Goal: Information Seeking & Learning: Understand process/instructions

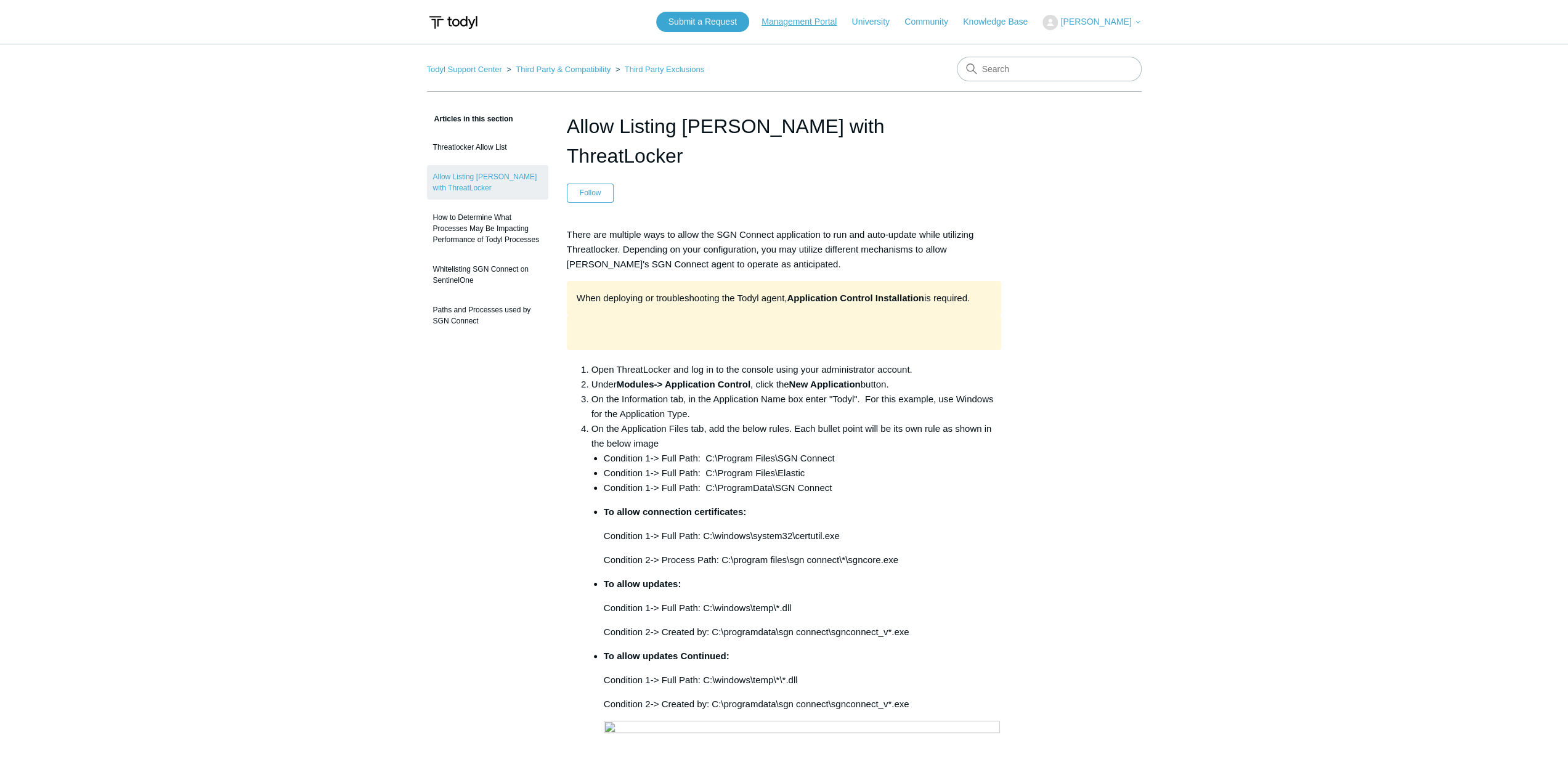
click at [809, 21] on link "Management Portal" at bounding box center [805, 21] width 87 height 13
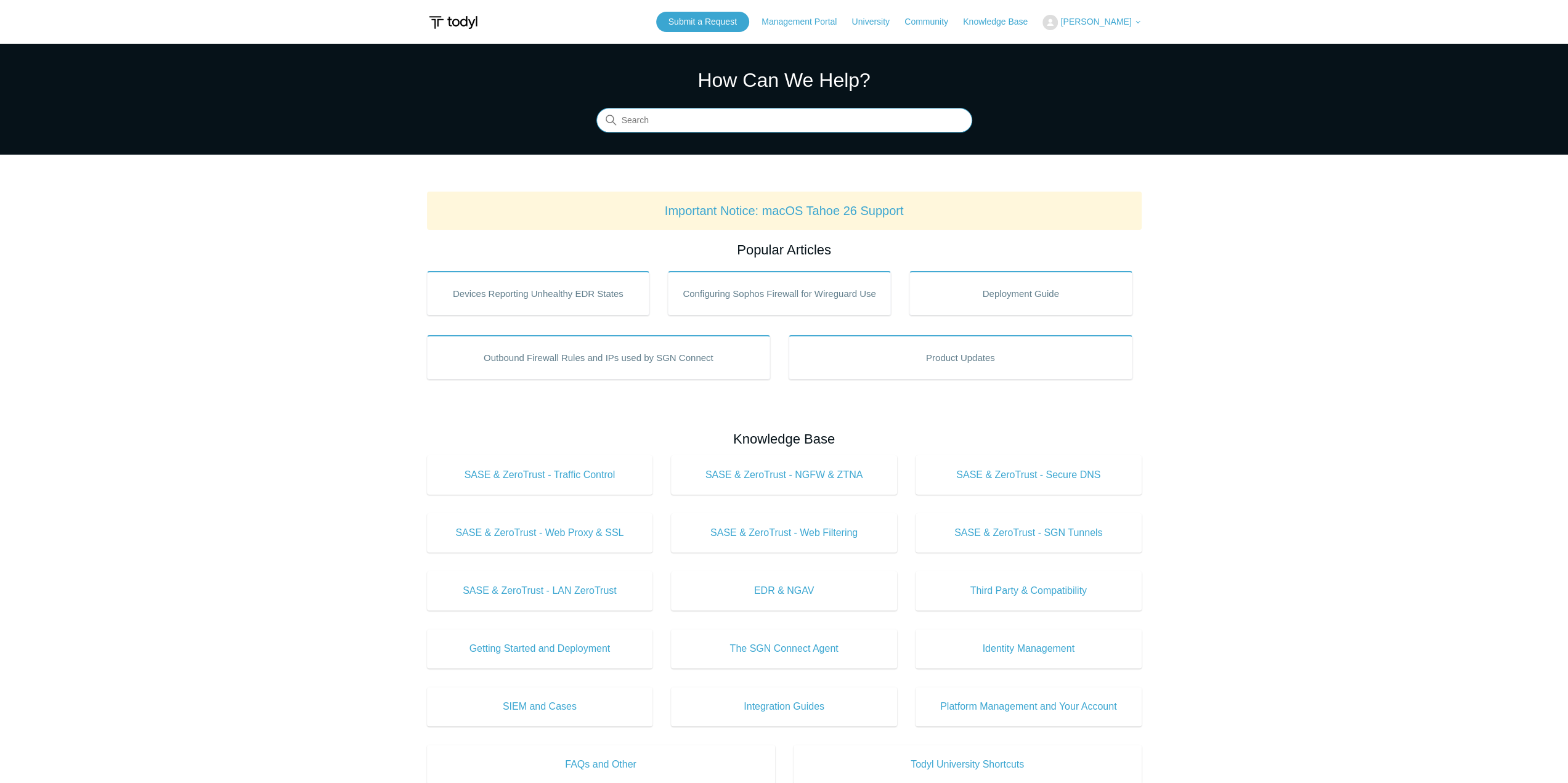
click at [707, 132] on input "Search" at bounding box center [784, 121] width 376 height 25
type input "Threa"
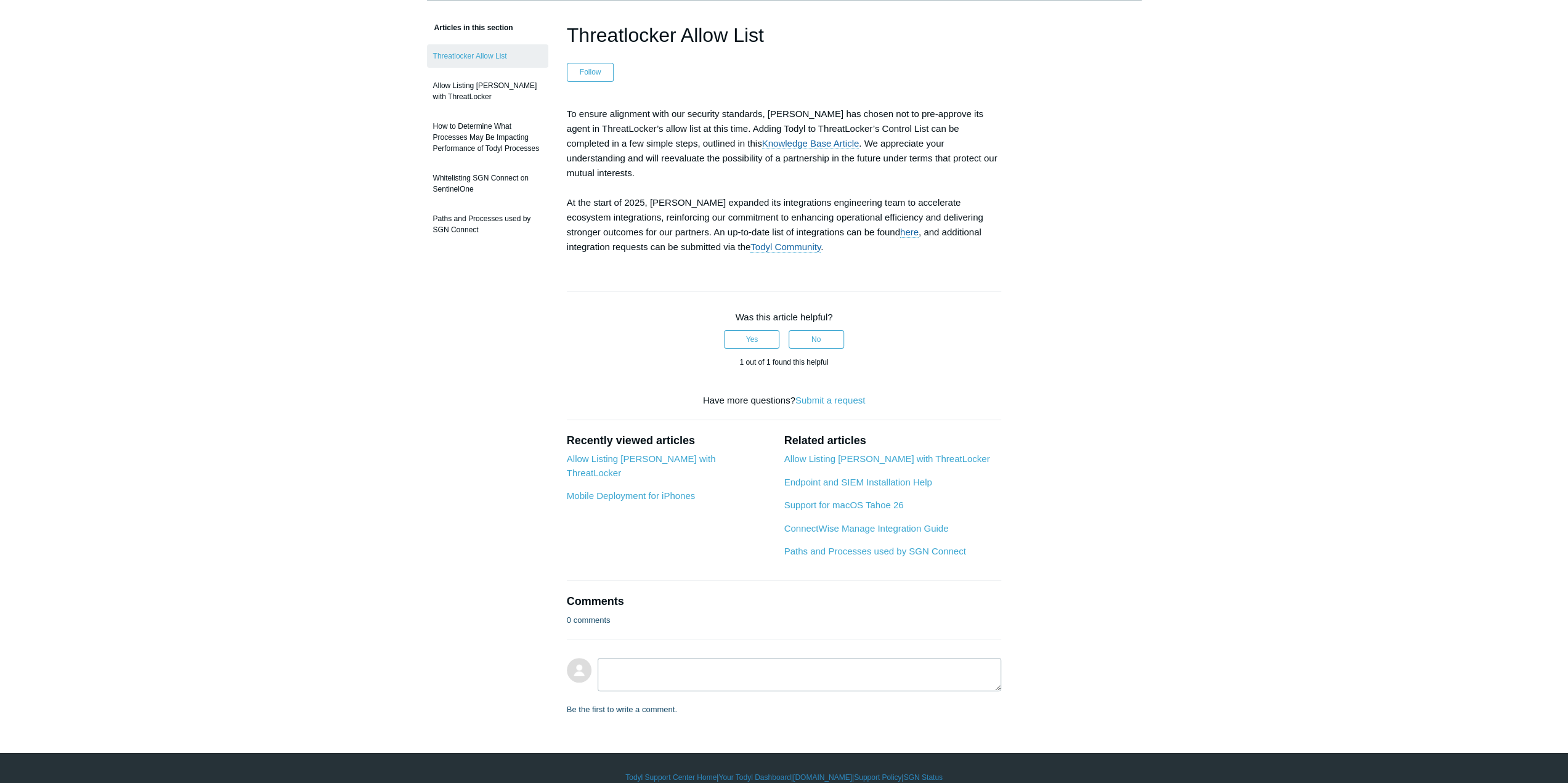
scroll to position [92, 0]
click at [891, 453] on link "Allow Listing [PERSON_NAME] with ThreatLocker" at bounding box center [887, 458] width 206 height 11
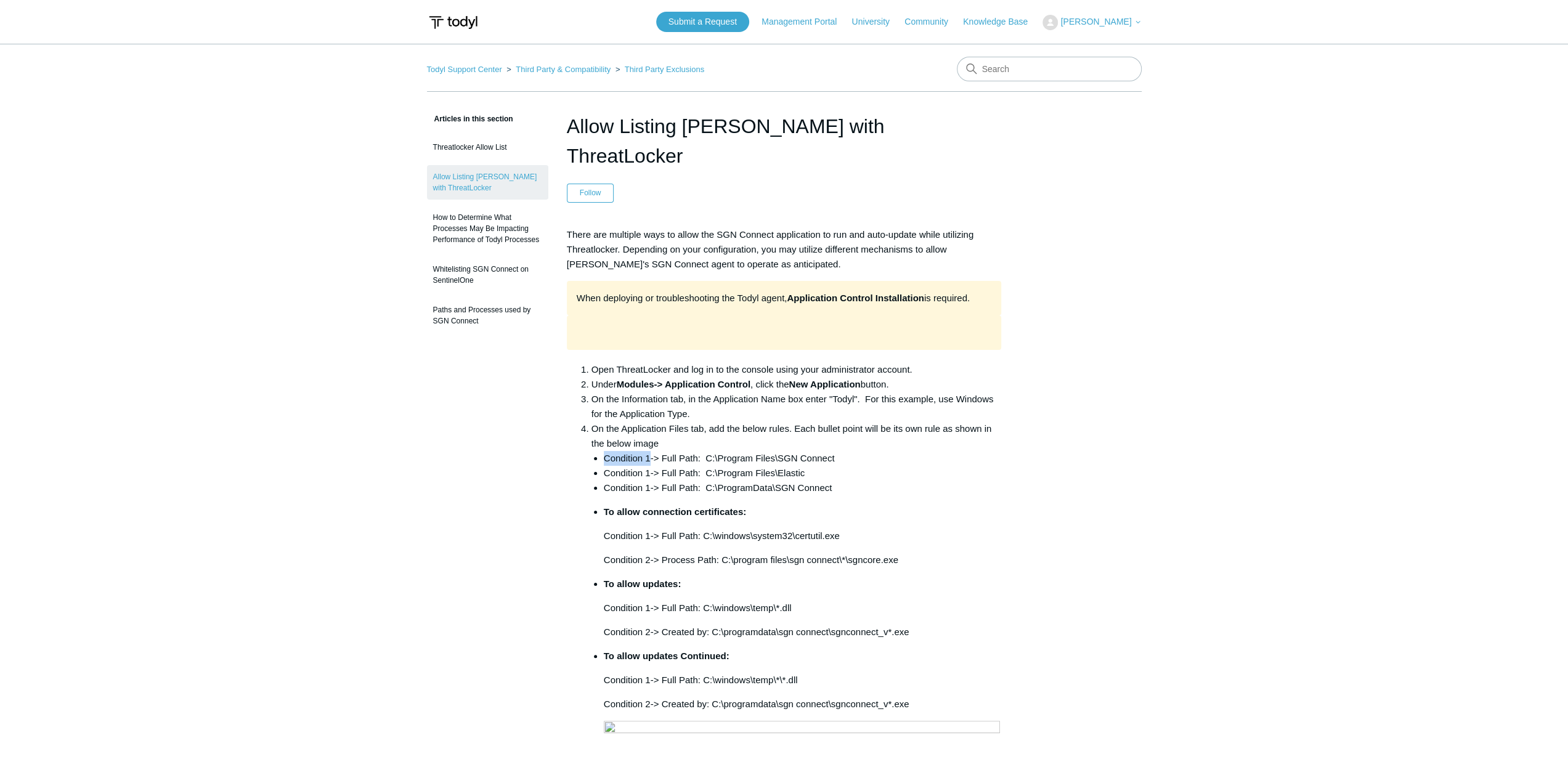
drag, startPoint x: 649, startPoint y: 426, endPoint x: 601, endPoint y: 431, distance: 48.3
click at [601, 451] on ul "Condition 1-> Full Path: C:\Program Files\SGN Connect Condition 1-> Full Path: …" at bounding box center [797, 750] width 410 height 599
drag, startPoint x: 836, startPoint y: 425, endPoint x: 707, endPoint y: 428, distance: 129.0
click at [707, 451] on li "Condition 1-> Full Path: C:\Program Files\SGN Connect" at bounding box center [803, 458] width 398 height 15
copy li "C:\Program Files\SGN Connect"
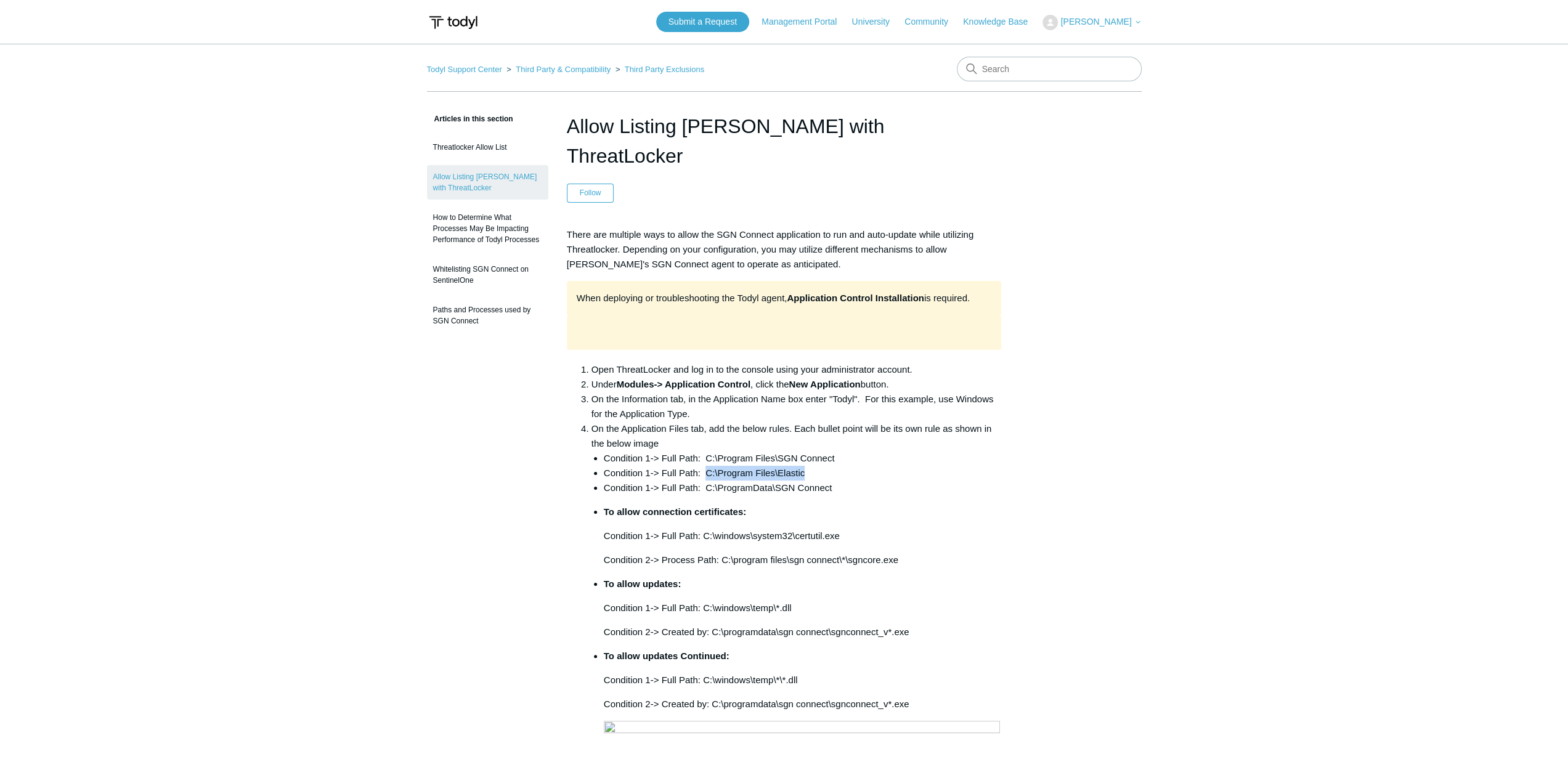
drag, startPoint x: 812, startPoint y: 442, endPoint x: 706, endPoint y: 447, distance: 106.1
click at [706, 466] on li "Condition 1-> Full Path: C:\Program Files\Elastic" at bounding box center [803, 473] width 398 height 15
copy li "C:\Program Files\Elastic"
click at [846, 481] on li "Condition 1-> Full Path: C:\ProgramData\SGN Connect" at bounding box center [803, 488] width 398 height 15
drag, startPoint x: 838, startPoint y: 458, endPoint x: 704, endPoint y: 461, distance: 134.0
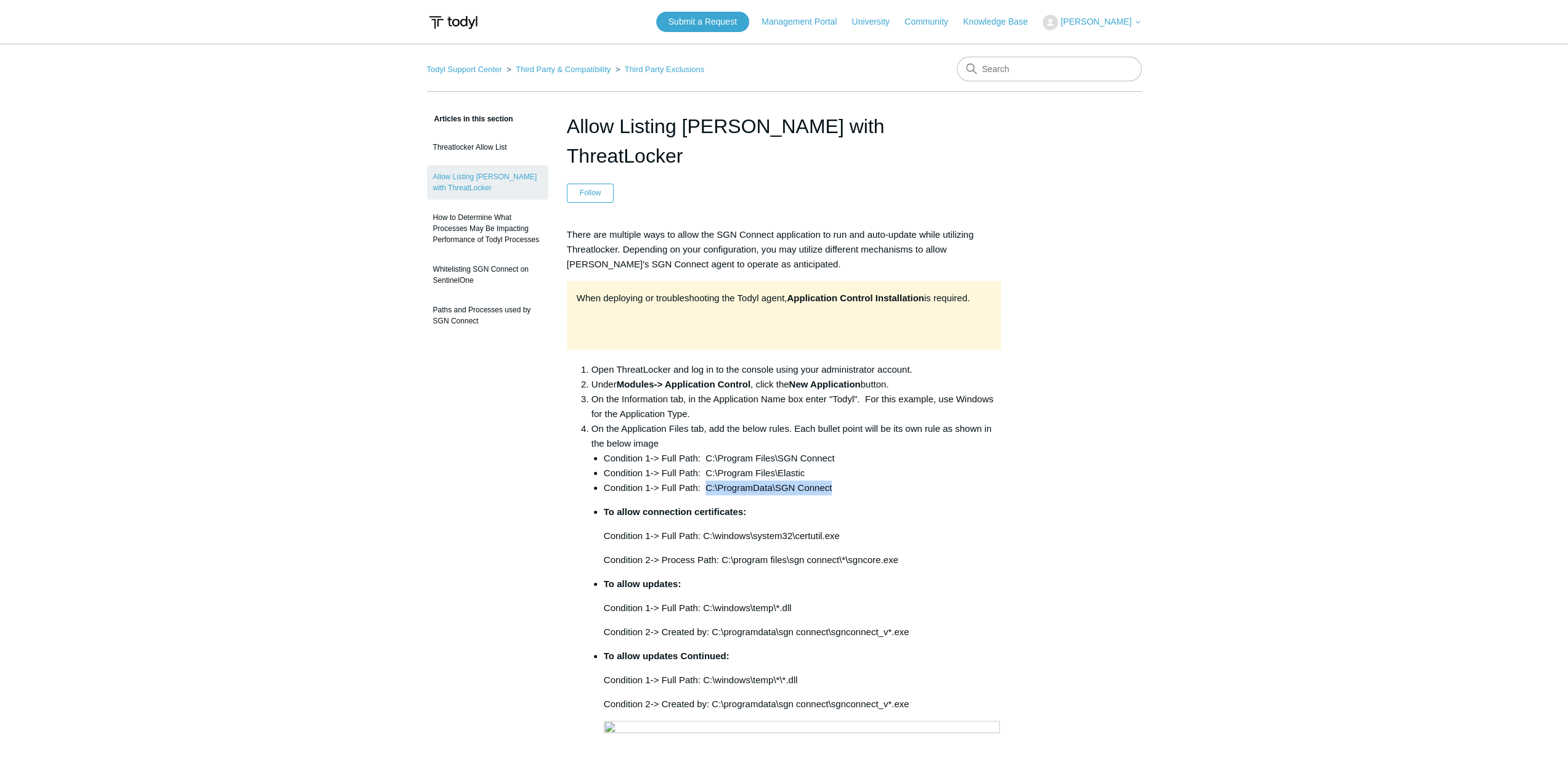
click at [704, 481] on li "Condition 1-> Full Path: C:\ProgramData\SGN Connect" at bounding box center [803, 488] width 398 height 15
copy li "C:\ProgramData\SGN Connect"
drag, startPoint x: 836, startPoint y: 425, endPoint x: 707, endPoint y: 428, distance: 129.0
click at [707, 451] on li "Condition 1-> Full Path: C:\Program Files\SGN Connect" at bounding box center [803, 458] width 398 height 15
copy li "C:\Program Files\SGN Connect"
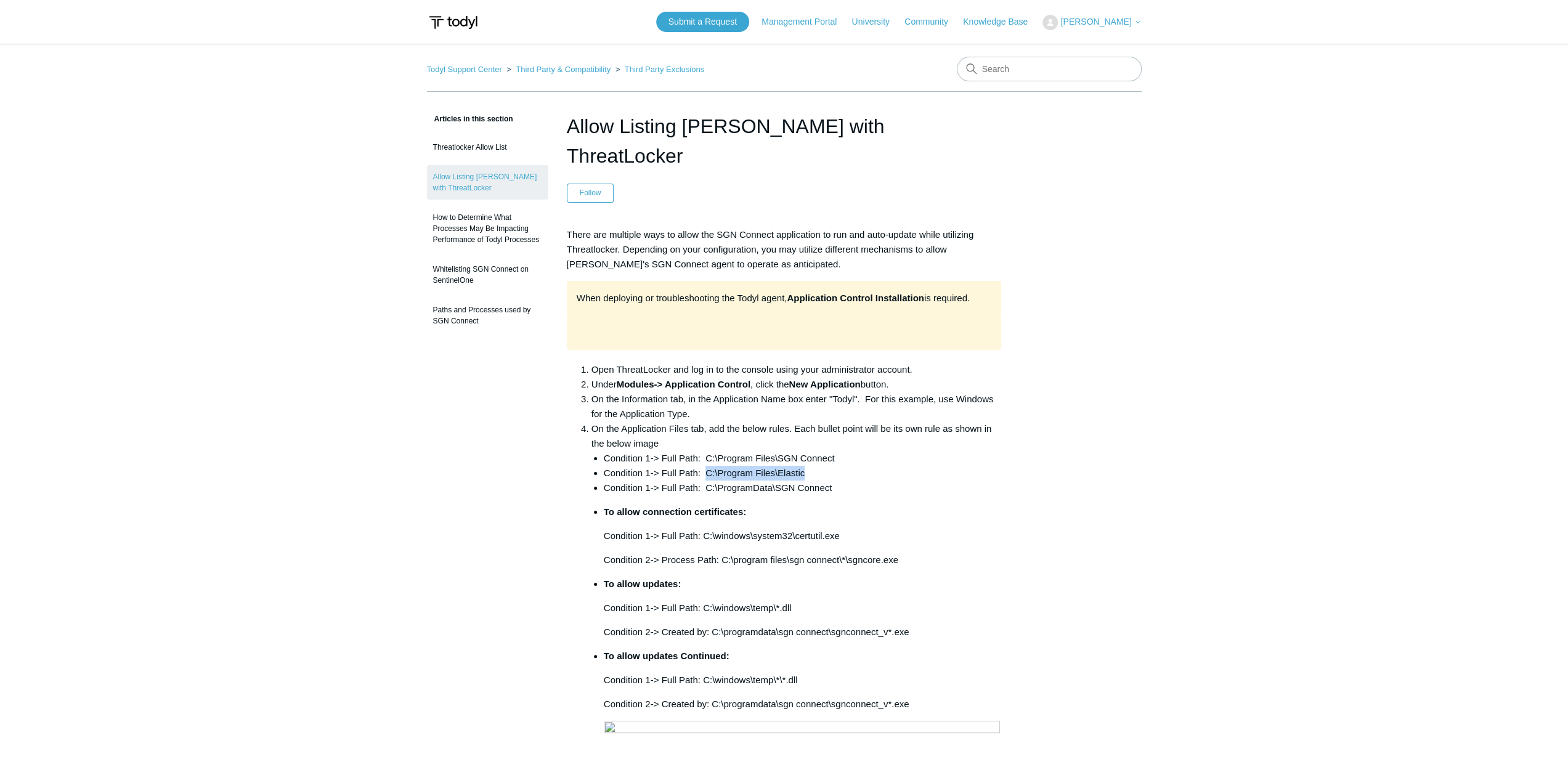
drag, startPoint x: 813, startPoint y: 444, endPoint x: 706, endPoint y: 445, distance: 107.0
click at [706, 466] on li "Condition 1-> Full Path: C:\Program Files\Elastic" at bounding box center [803, 473] width 398 height 15
copy li "C:\Program Files\Elastic"
drag, startPoint x: 840, startPoint y: 456, endPoint x: 703, endPoint y: 463, distance: 137.2
click at [703, 481] on li "Condition 1-> Full Path: C:\ProgramData\SGN Connect" at bounding box center [803, 488] width 398 height 15
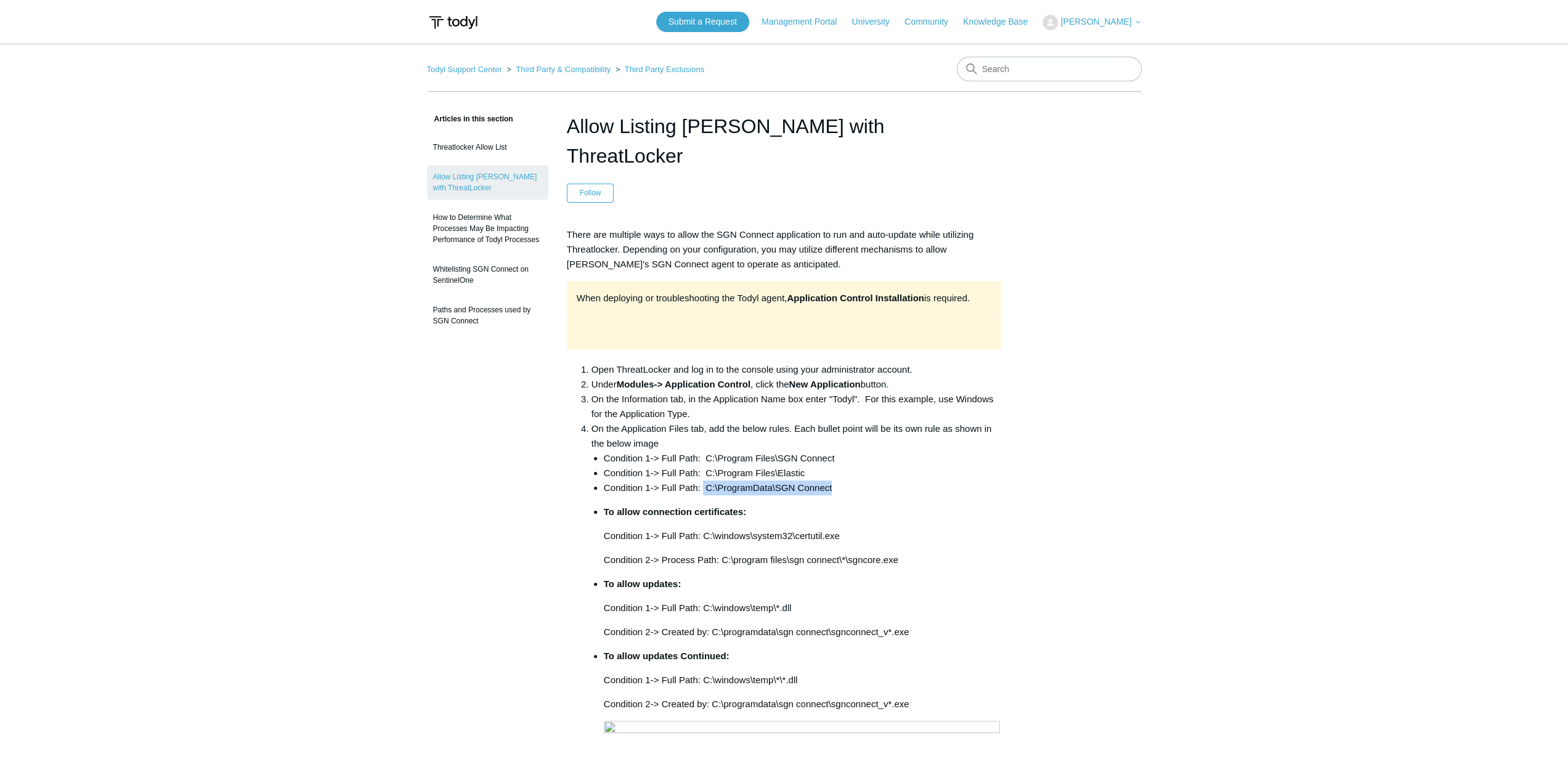
copy li "C:\ProgramData\SGN Connect"
drag, startPoint x: 848, startPoint y: 506, endPoint x: 704, endPoint y: 500, distance: 144.1
click at [704, 528] on p "Condition 1-> Full Path: C:\windows\system32\certutil.exe" at bounding box center [803, 536] width 398 height 15
copy p "C:\windows\system32\certutil.exe"
drag, startPoint x: 895, startPoint y: 523, endPoint x: 721, endPoint y: 524, distance: 174.0
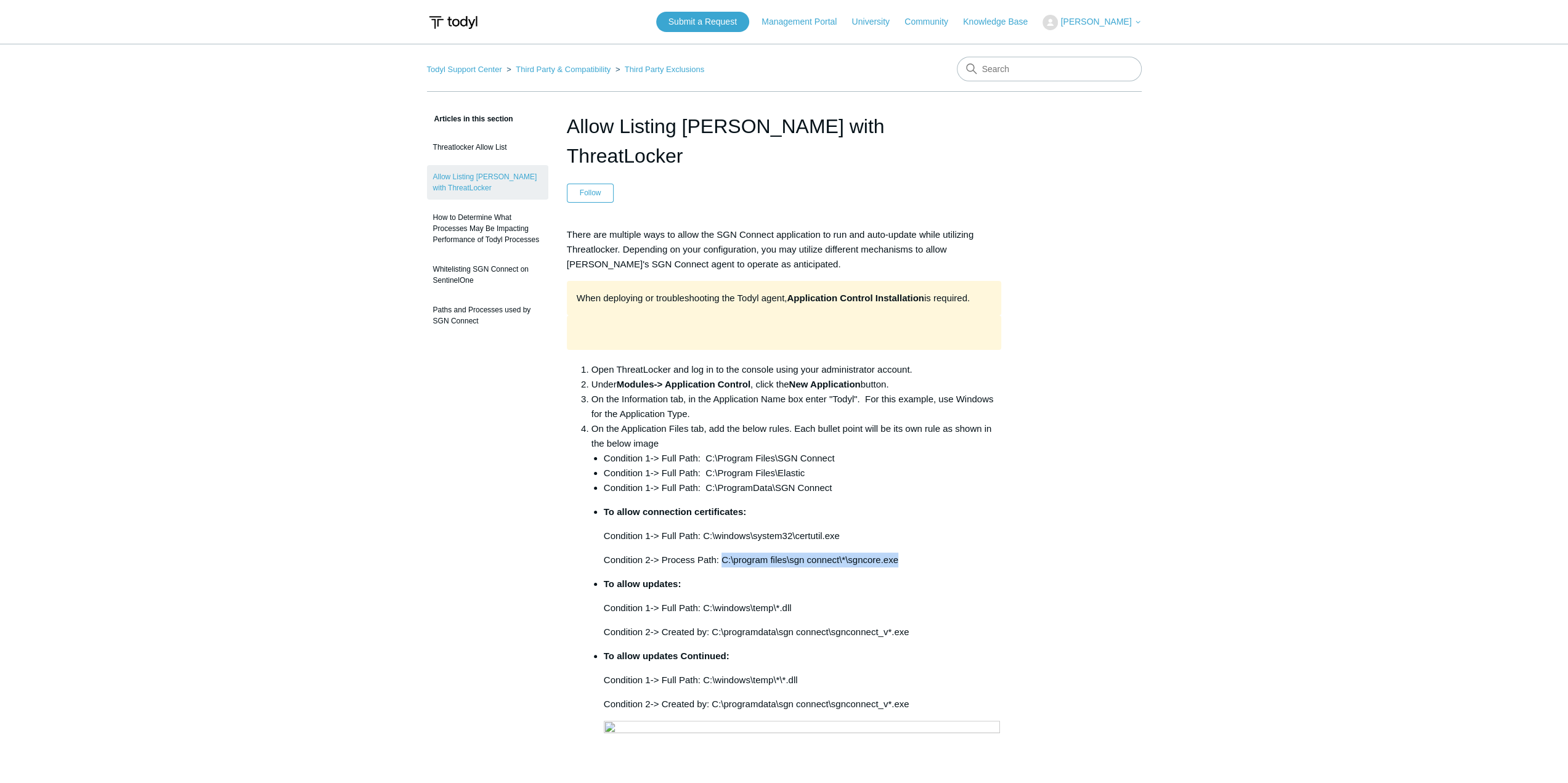
click at [721, 553] on p "Condition 2-> Process Path: C:\program files\sgn connect\*\sgncore.exe" at bounding box center [803, 560] width 398 height 15
copy p "C:\program files\sgn connect\*\sgncore.exe"
drag, startPoint x: 795, startPoint y: 578, endPoint x: 703, endPoint y: 576, distance: 92.0
click at [703, 601] on p "Condition 1-> Full Path: C:\windows\temp\*.dll" at bounding box center [803, 608] width 398 height 15
copy p "C:\windows\temp\*.dll"
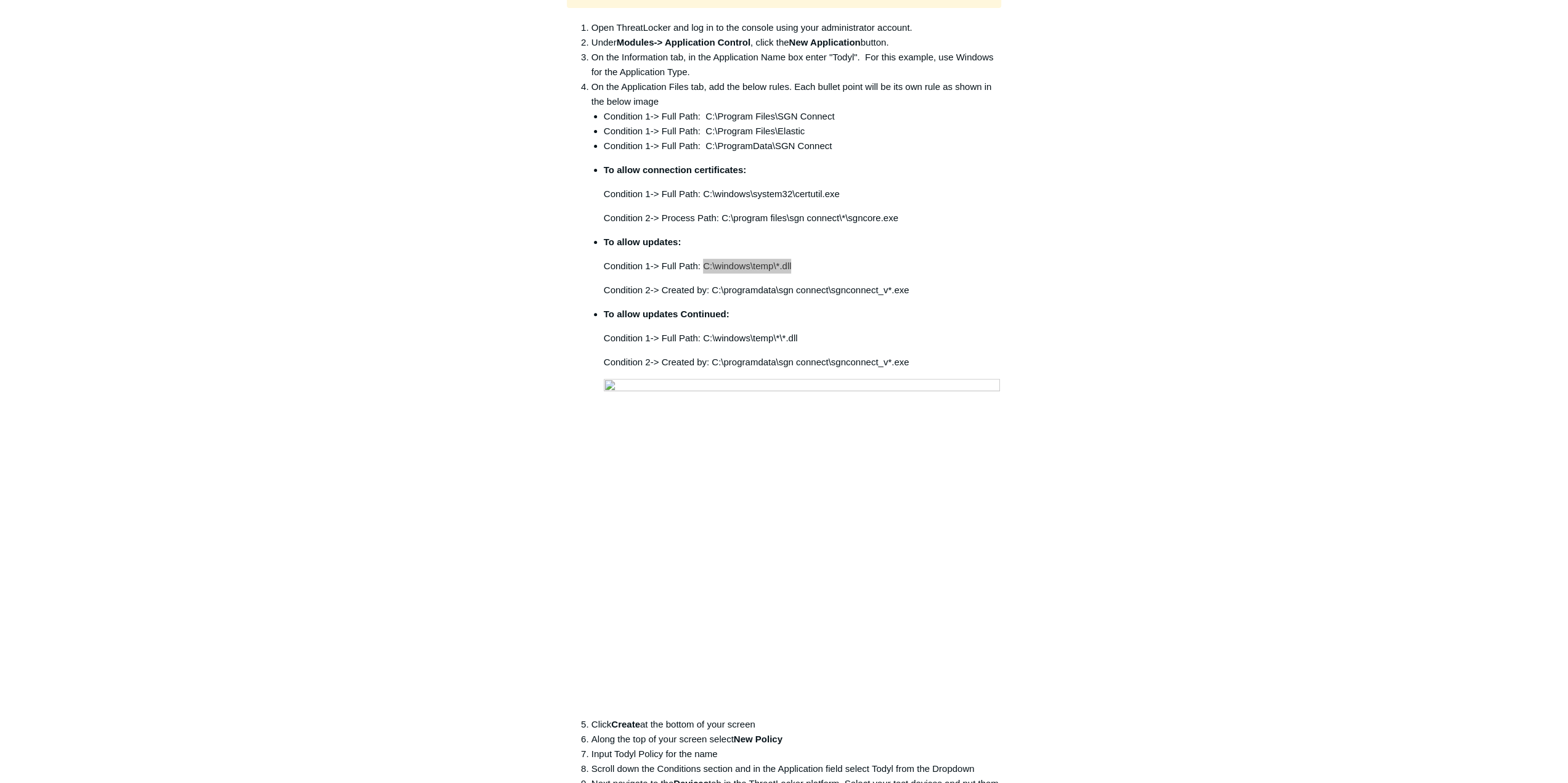
scroll to position [370, 0]
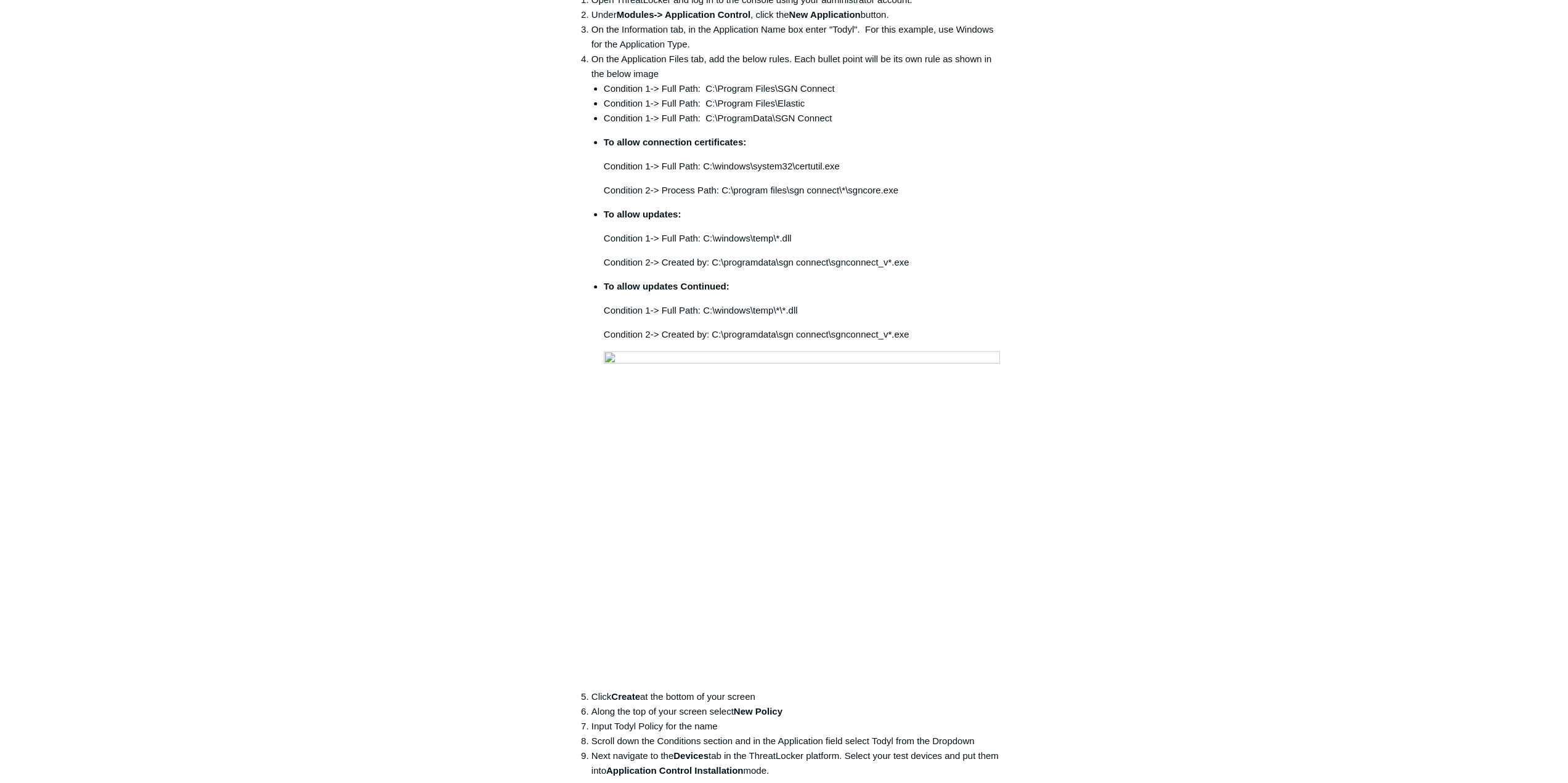
click at [909, 255] on p "Condition 2-> Created by: C:\programdata\sgn connect\sgnconnect_v*.exe" at bounding box center [803, 262] width 398 height 15
drag, startPoint x: 916, startPoint y: 232, endPoint x: 712, endPoint y: 231, distance: 204.0
click at [712, 255] on p "Condition 2-> Created by: C:\programdata\sgn connect\sgnconnect_v*.exe" at bounding box center [803, 262] width 398 height 15
copy p "C:\programdata\sgn connect\sgnconnect_v*.exe"
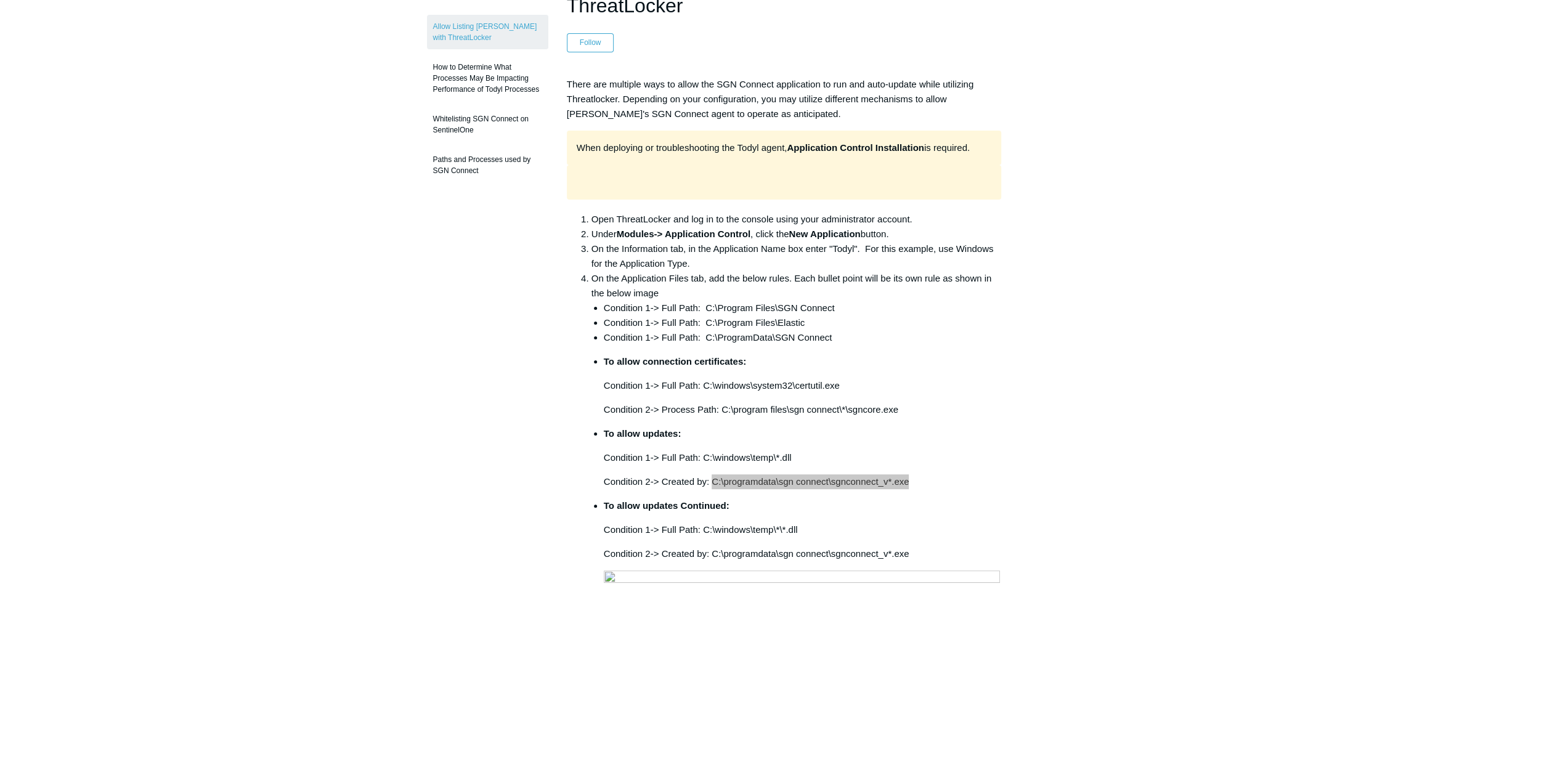
scroll to position [123, 0]
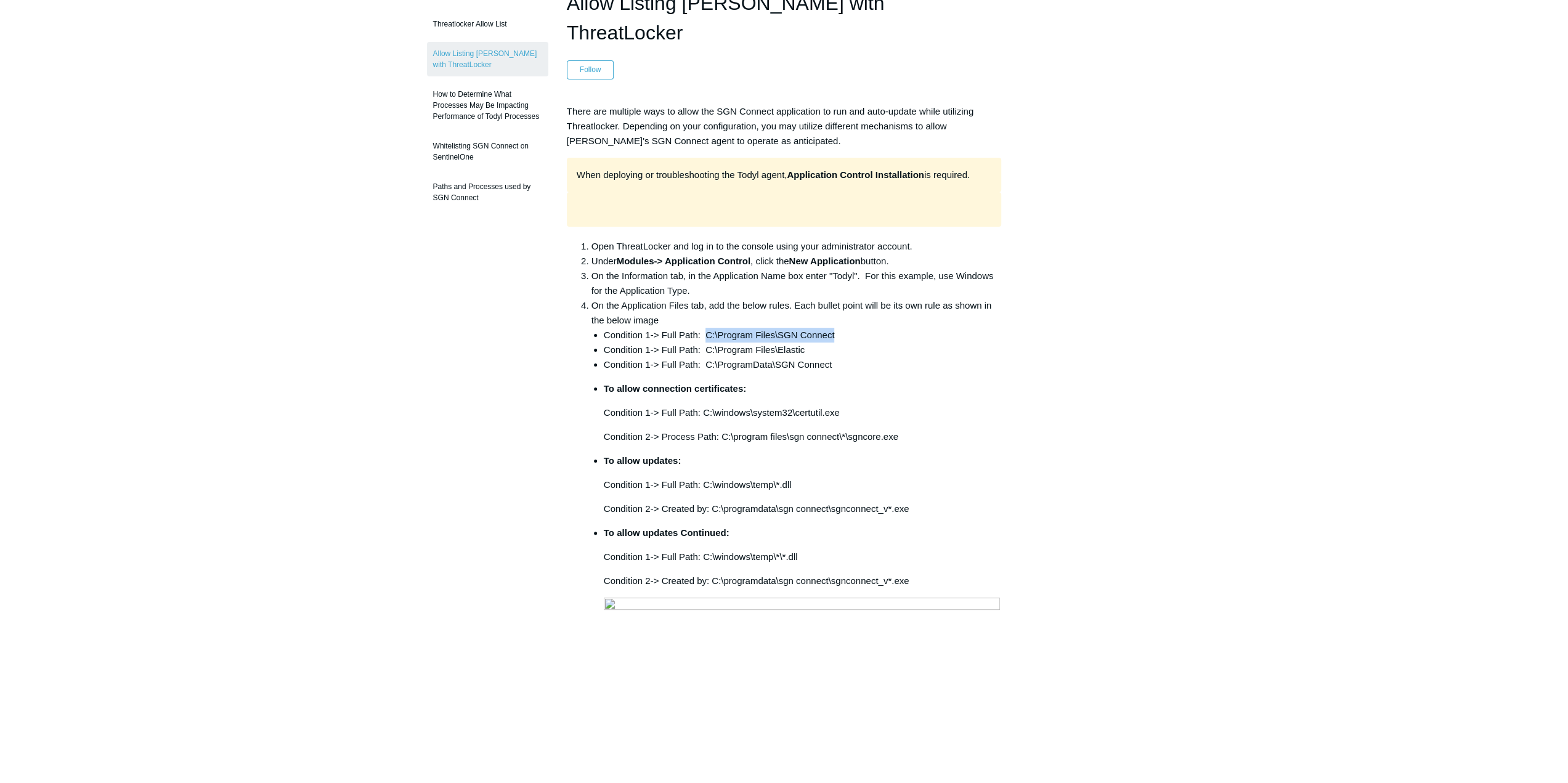
drag, startPoint x: 839, startPoint y: 303, endPoint x: 706, endPoint y: 303, distance: 133.0
click at [706, 328] on li "Condition 1-> Full Path: C:\Program Files\SGN Connect" at bounding box center [803, 335] width 398 height 15
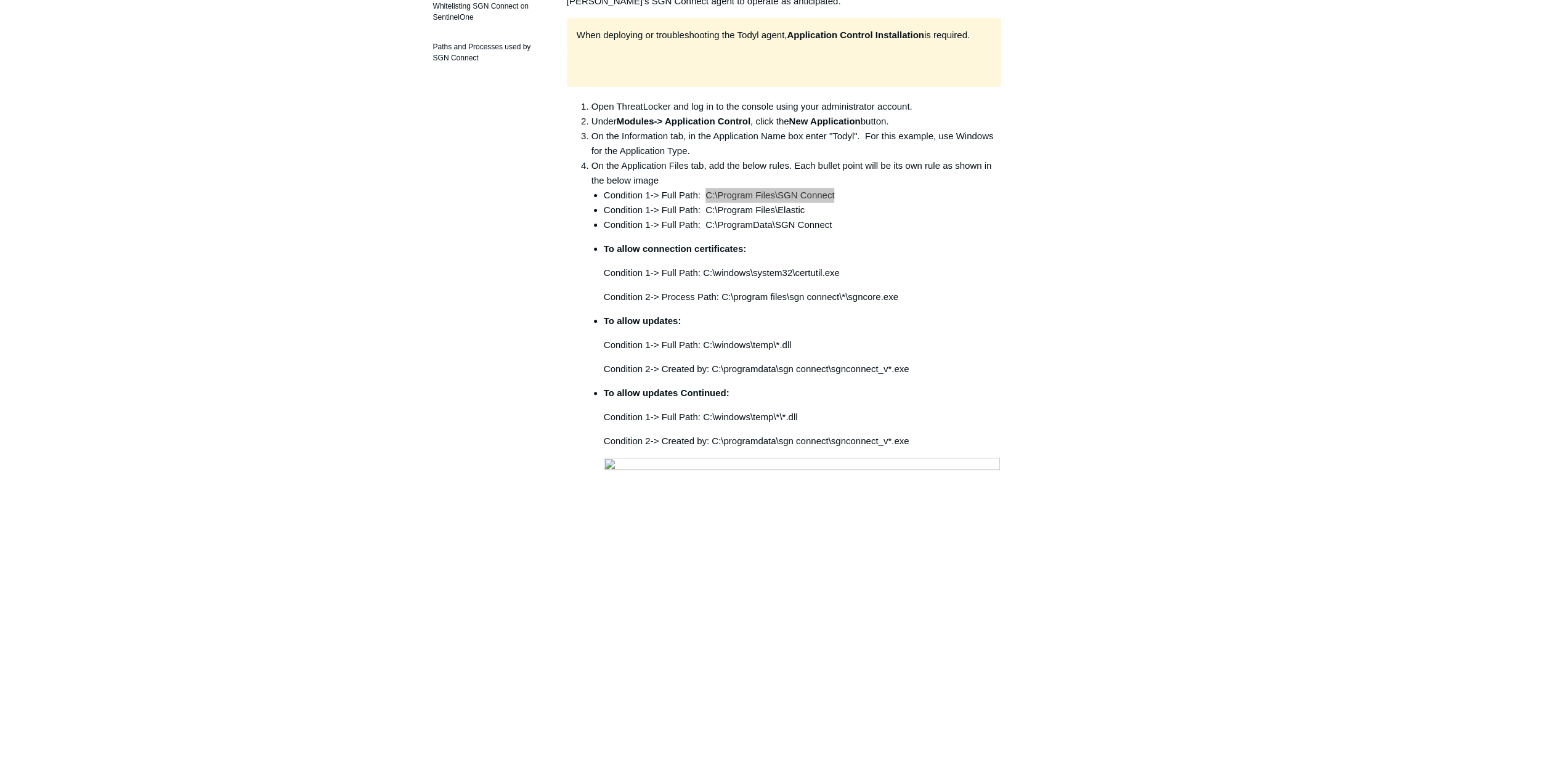
scroll to position [308, 0]
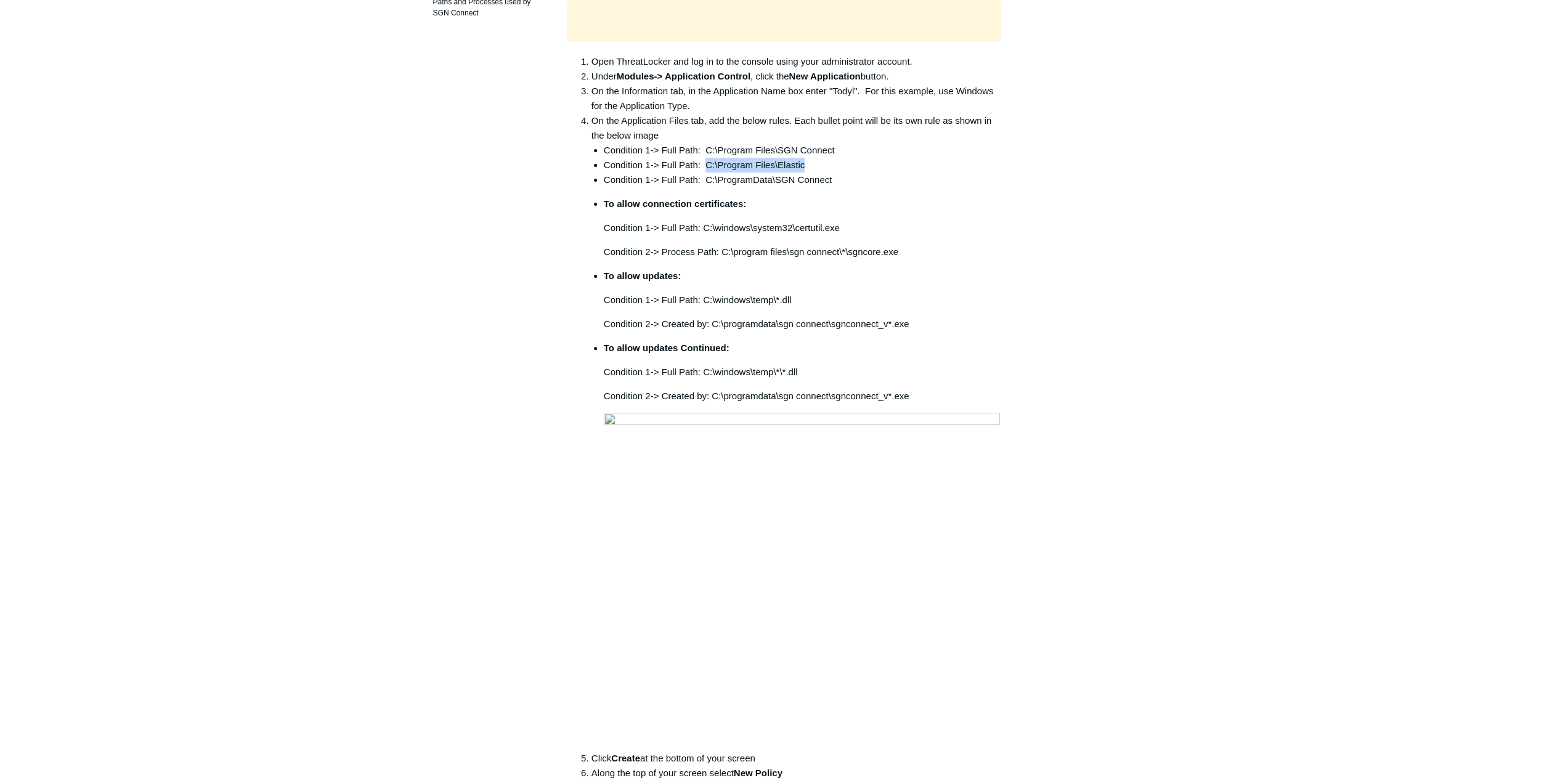
drag, startPoint x: 815, startPoint y: 136, endPoint x: 705, endPoint y: 138, distance: 110.0
click at [705, 158] on li "Condition 1-> Full Path: C:\Program Files\Elastic" at bounding box center [803, 165] width 398 height 15
drag, startPoint x: 843, startPoint y: 150, endPoint x: 706, endPoint y: 153, distance: 137.0
click at [706, 173] on li "Condition 1-> Full Path: C:\ProgramData\SGN Connect" at bounding box center [803, 180] width 398 height 15
drag, startPoint x: 838, startPoint y: 192, endPoint x: 704, endPoint y: 188, distance: 134.1
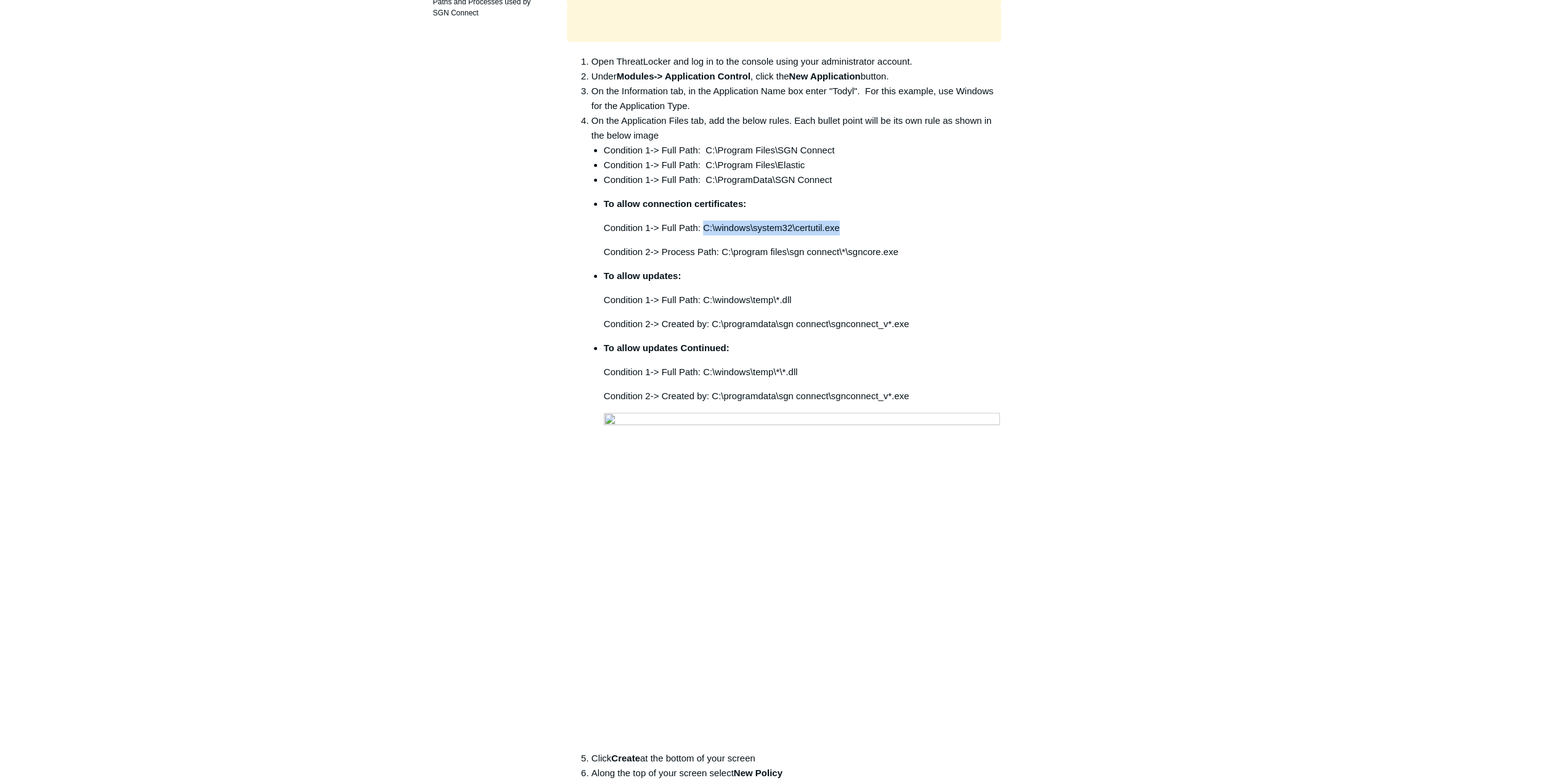
click at [704, 196] on li "To allow connection certificates: Condition 1-> Full Path: C:\windows\system32\…" at bounding box center [803, 227] width 398 height 63
drag, startPoint x: 901, startPoint y: 220, endPoint x: 722, endPoint y: 217, distance: 179.0
click at [722, 245] on p "Condition 2-> Process Path: C:\program files\sgn connect\*\sgncore.exe" at bounding box center [803, 252] width 398 height 15
drag, startPoint x: 799, startPoint y: 270, endPoint x: 703, endPoint y: 274, distance: 96.1
click at [703, 292] on p "Condition 1-> Full Path: C:\windows\temp\*.dll" at bounding box center [803, 299] width 398 height 15
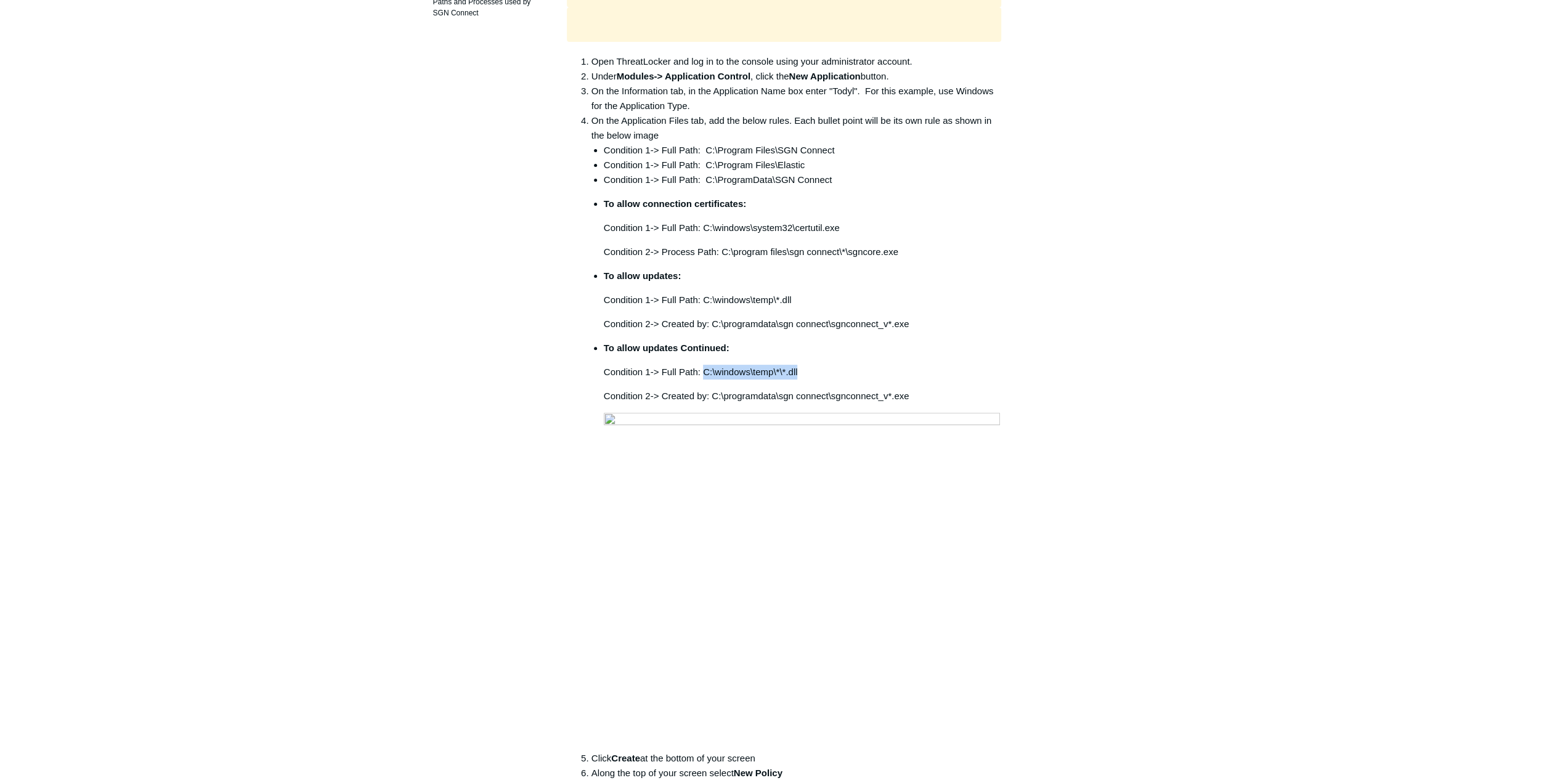
drag, startPoint x: 797, startPoint y: 341, endPoint x: 703, endPoint y: 343, distance: 94.0
click at [703, 365] on p "Condition 1-> Full Path: C:\windows\temp\*\*.dll" at bounding box center [803, 372] width 398 height 15
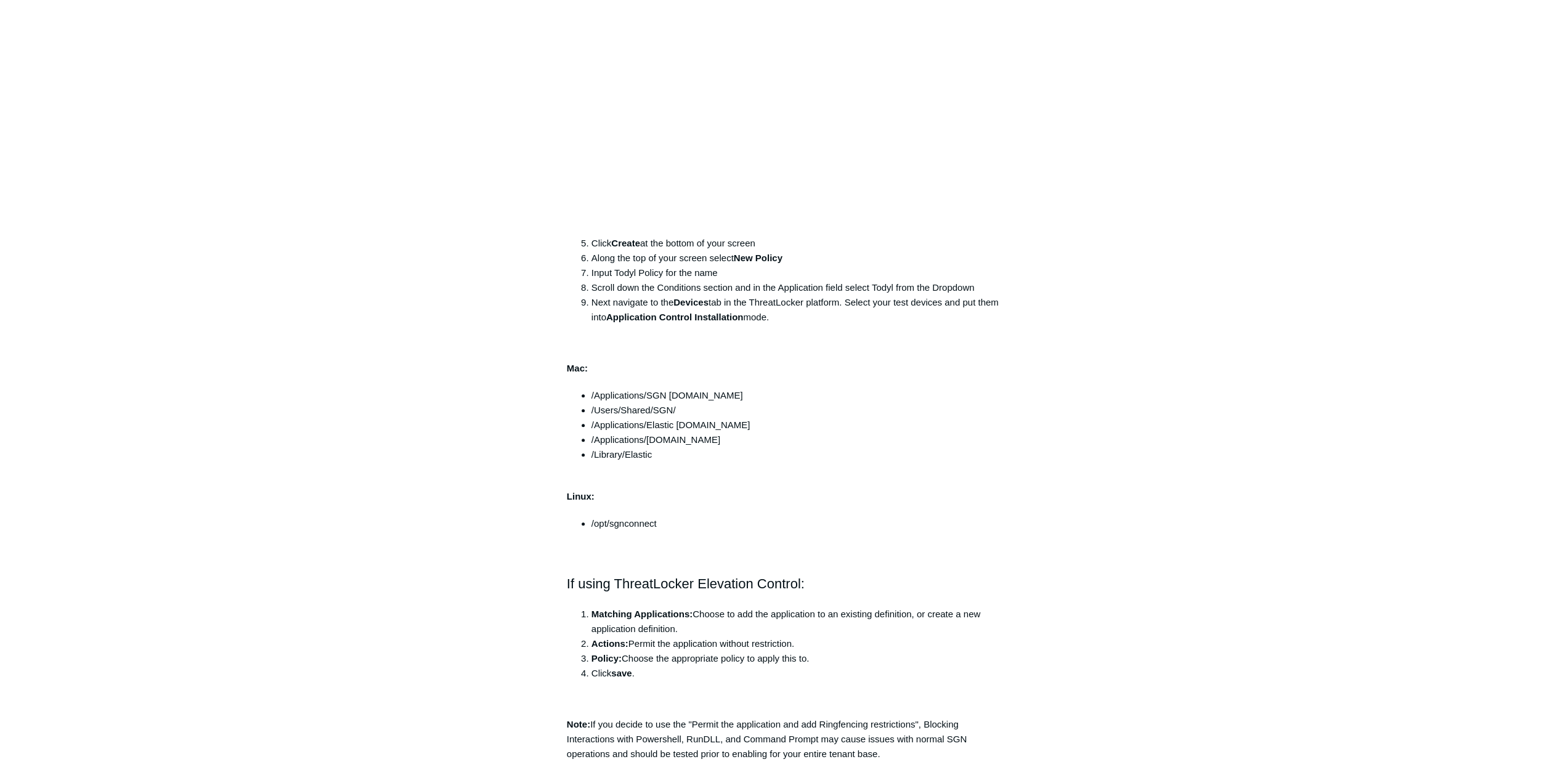
scroll to position [801, 0]
